Goal: Find specific page/section: Find specific page/section

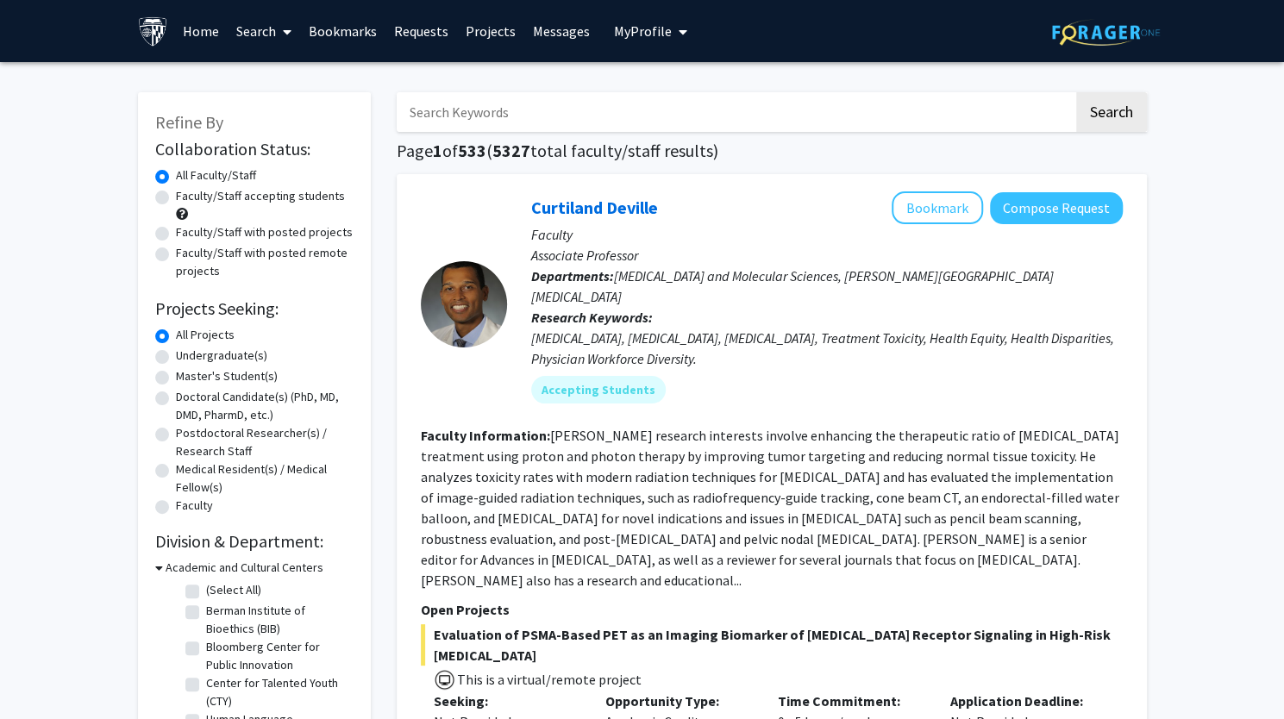
click at [176, 354] on label "Undergraduate(s)" at bounding box center [221, 356] width 91 height 18
click at [176, 354] on input "Undergraduate(s)" at bounding box center [181, 352] width 11 height 11
radio input "true"
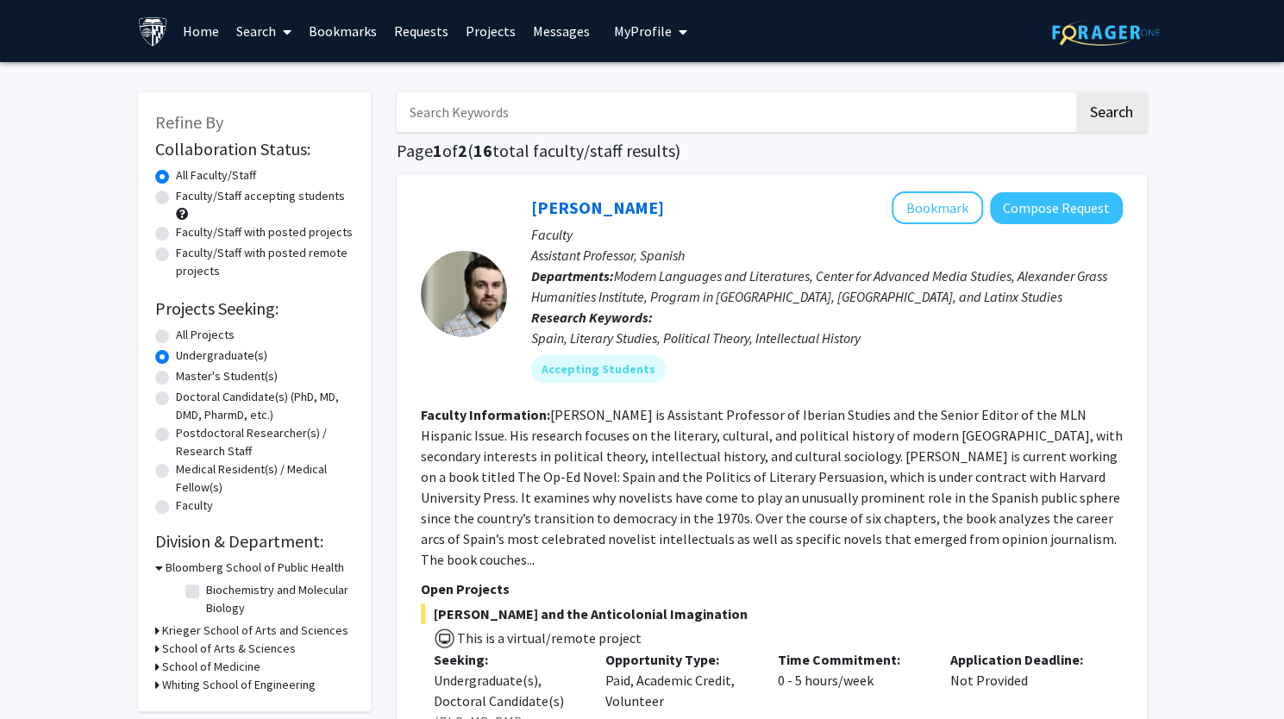
click at [176, 235] on label "Faculty/Staff with posted projects" at bounding box center [264, 232] width 177 height 18
click at [176, 235] on input "Faculty/Staff with posted projects" at bounding box center [181, 228] width 11 height 11
radio input "true"
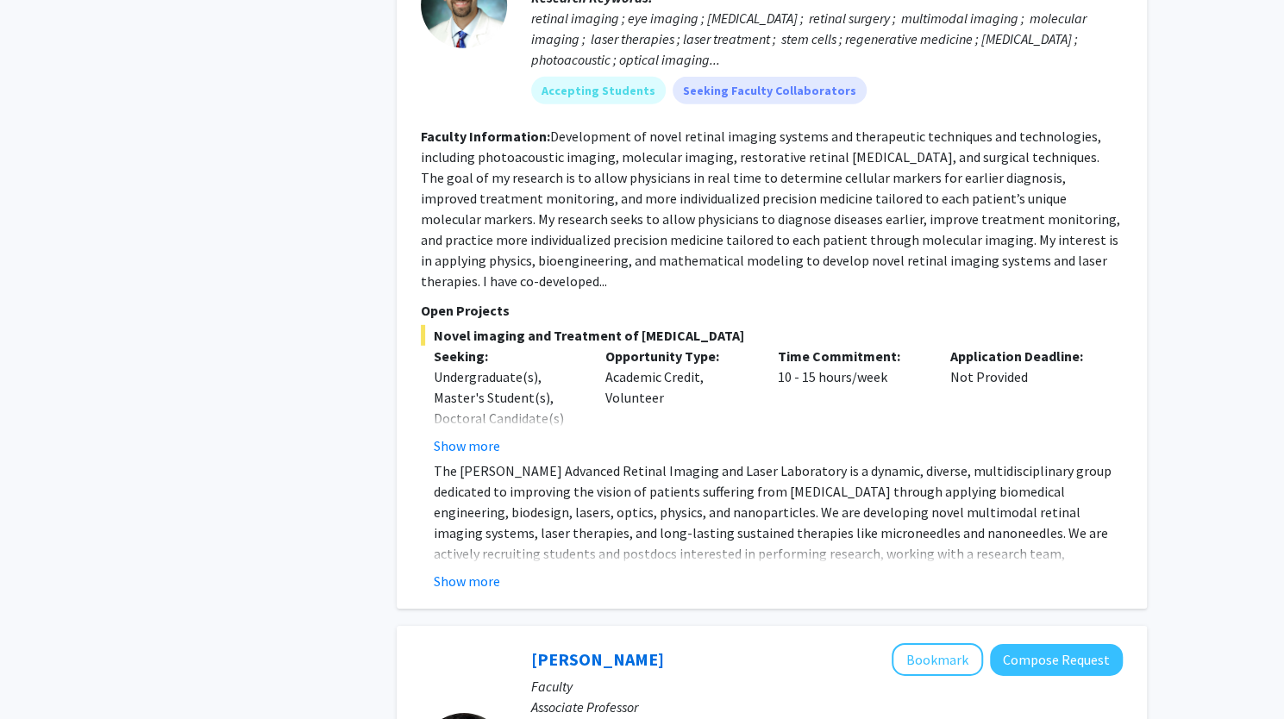
scroll to position [3018, 0]
